Goal: Obtain resource: Download file/media

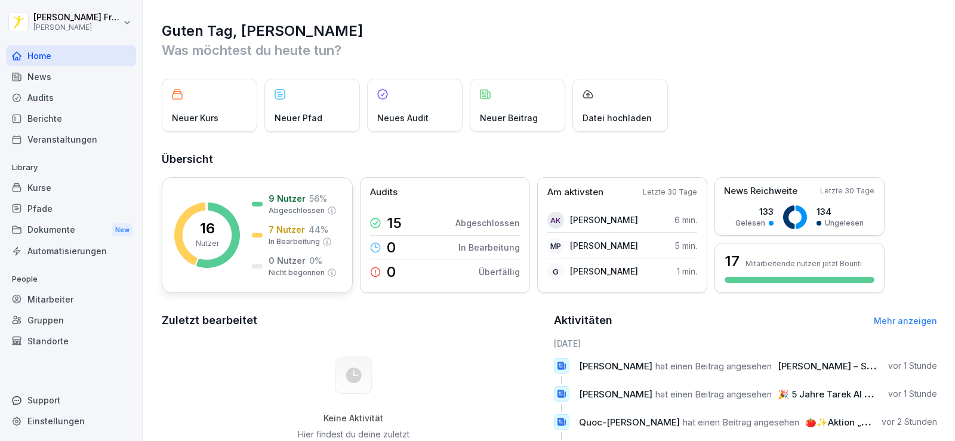
click at [222, 217] on rect at bounding box center [207, 235] width 66 height 66
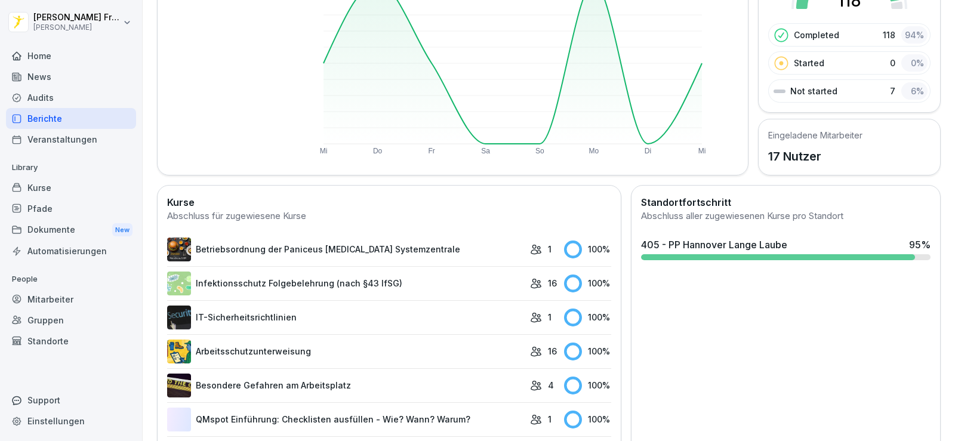
scroll to position [179, 0]
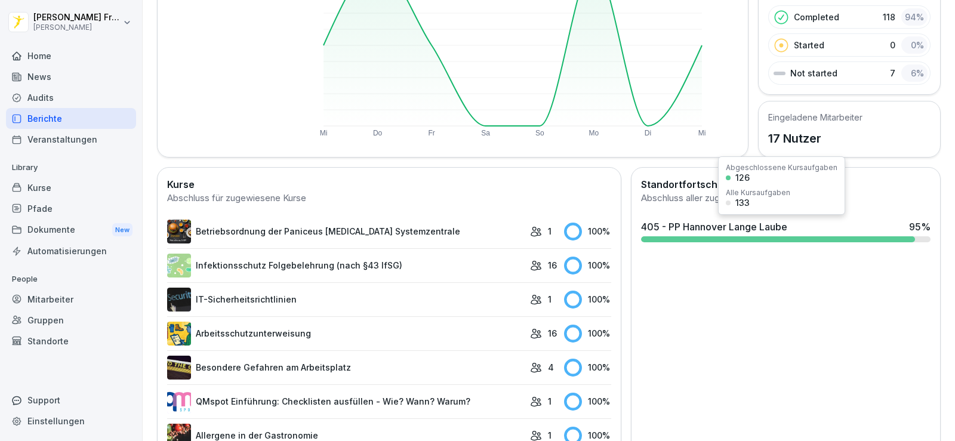
click at [690, 232] on div "405 - PP Hannover Lange Laube" at bounding box center [714, 227] width 146 height 14
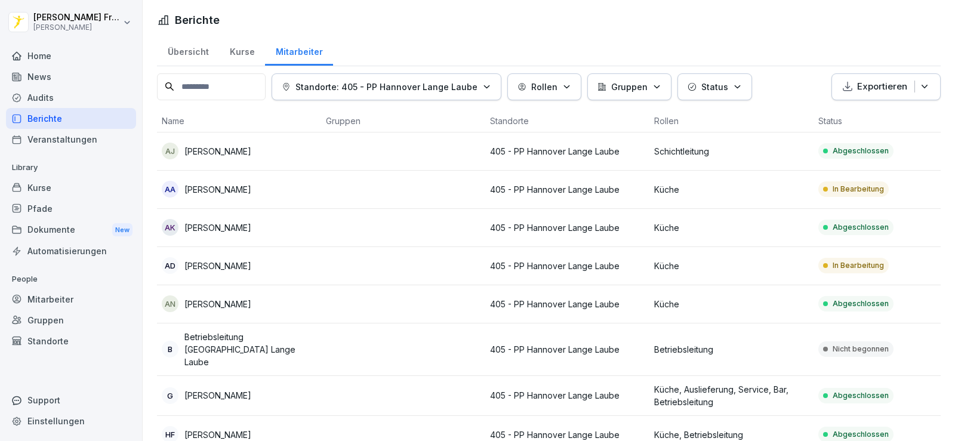
click at [70, 79] on div "News" at bounding box center [71, 76] width 130 height 21
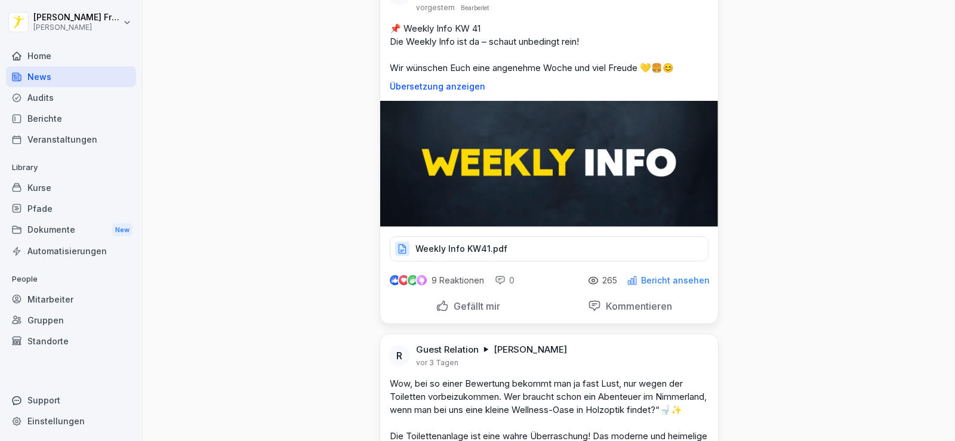
scroll to position [1823, 0]
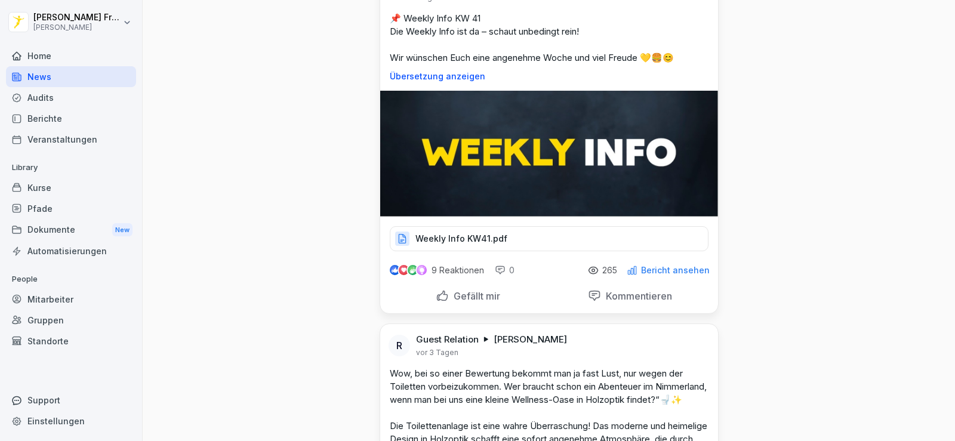
click at [423, 245] on p "Weekly Info KW41.pdf" at bounding box center [462, 239] width 92 height 12
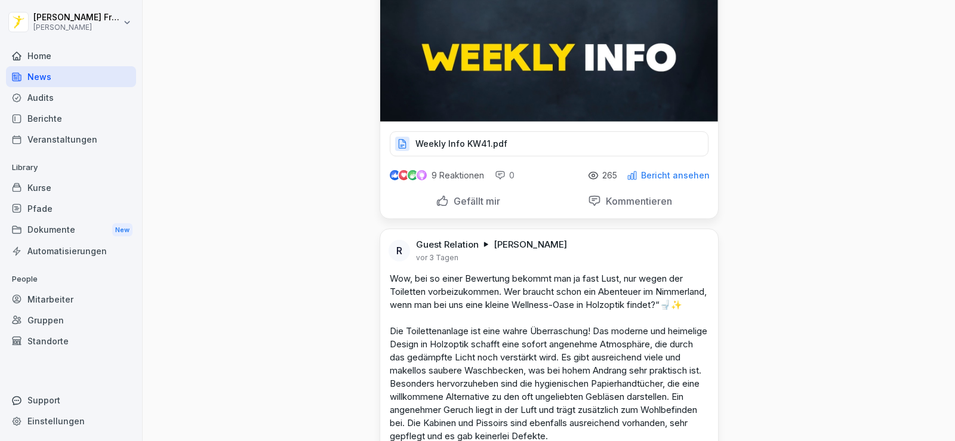
scroll to position [1911, 0]
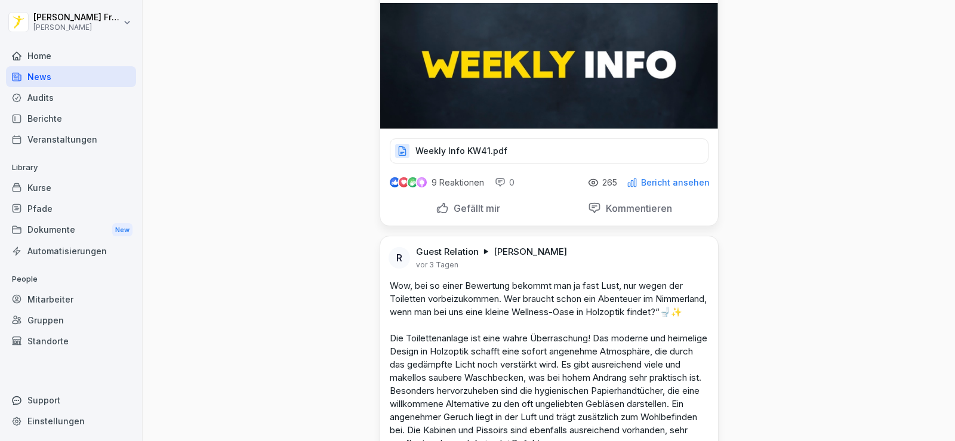
click at [447, 155] on div "Weekly Info KW41.pdf" at bounding box center [549, 151] width 319 height 25
